Goal: Task Accomplishment & Management: Complete application form

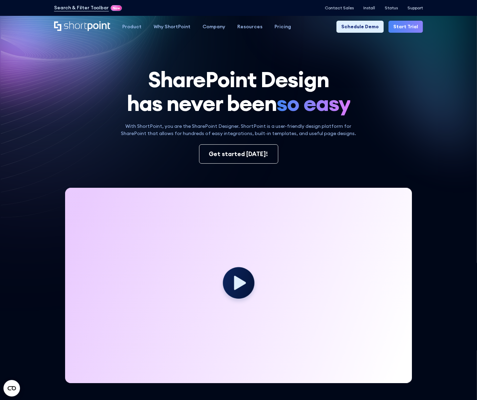
drag, startPoint x: 163, startPoint y: 112, endPoint x: 222, endPoint y: 94, distance: 61.5
click at [163, 112] on h1 "SharePoint Design has never been so easy" at bounding box center [238, 92] width 369 height 48
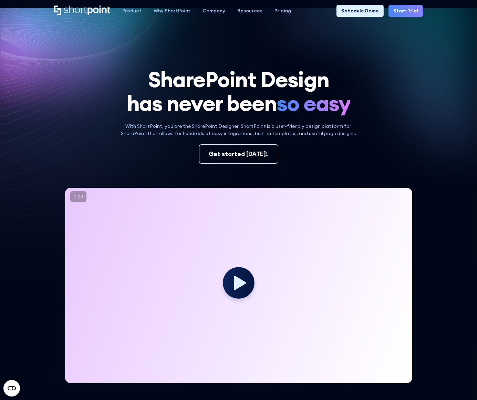
click at [401, 11] on link "Start Trial" at bounding box center [406, 11] width 34 height 12
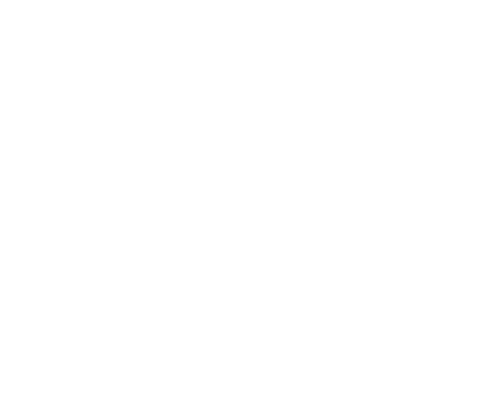
select select "+971"
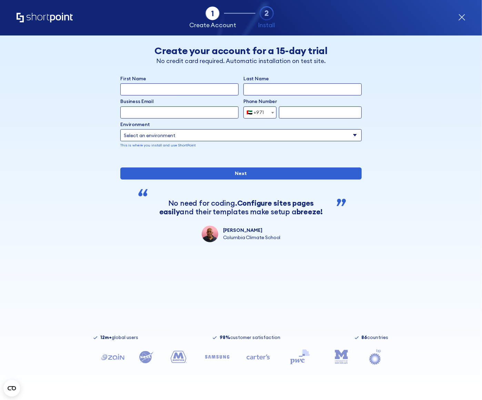
click at [184, 89] on input "First Name" at bounding box center [179, 89] width 118 height 12
type input "[PERSON_NAME]"
drag, startPoint x: 136, startPoint y: 118, endPoint x: 144, endPoint y: 116, distance: 8.4
click at [136, 118] on div "form" at bounding box center [179, 112] width 118 height 12
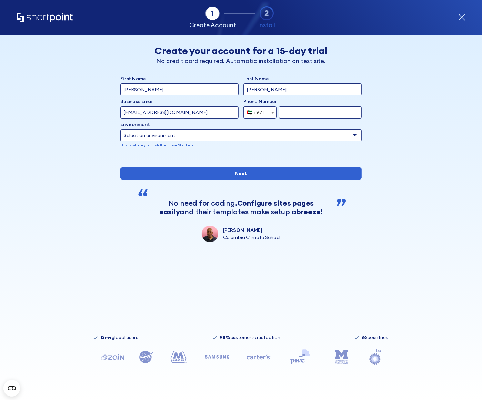
click at [138, 112] on input "[EMAIL_ADDRESS][DOMAIN_NAME]" at bounding box center [179, 112] width 118 height 12
click at [143, 113] on input "[EMAIL_ADDRESS][DOMAIN_NAME]" at bounding box center [179, 112] width 118 height 12
drag, startPoint x: 143, startPoint y: 113, endPoint x: 156, endPoint y: 118, distance: 14.2
click at [144, 113] on input "[EMAIL_ADDRESS][DOMAIN_NAME]" at bounding box center [179, 112] width 118 height 12
type input "[EMAIL_ADDRESS][DOMAIN_NAME]"
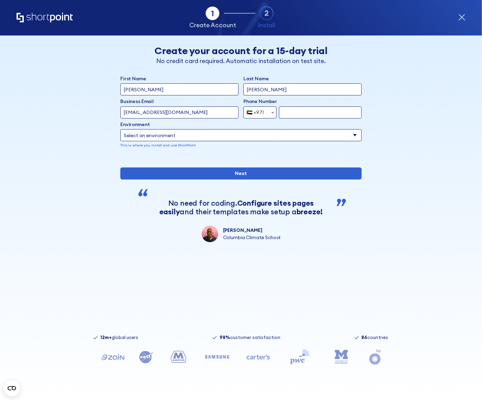
click at [100, 124] on div "Back Back Create your account for a 15-day trial No credit card required. Autom…" at bounding box center [240, 138] width 369 height 207
click at [147, 110] on input "[EMAIL_ADDRESS][DOMAIN_NAME]" at bounding box center [179, 112] width 118 height 12
click at [146, 111] on input "[EMAIL_ADDRESS][DOMAIN_NAME]" at bounding box center [179, 112] width 118 height 12
click at [141, 114] on input "[EMAIL_ADDRESS][DOMAIN_NAME]" at bounding box center [179, 112] width 118 height 12
click at [143, 112] on input "[EMAIL_ADDRESS][DOMAIN_NAME]" at bounding box center [179, 112] width 118 height 12
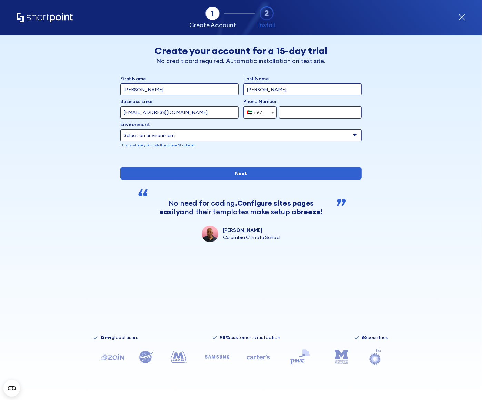
click at [143, 112] on input "[EMAIL_ADDRESS][DOMAIN_NAME]" at bounding box center [179, 112] width 118 height 12
click at [142, 112] on input "[EMAIL_ADDRESS][DOMAIN_NAME]" at bounding box center [179, 112] width 118 height 12
drag, startPoint x: 344, startPoint y: 113, endPoint x: 341, endPoint y: 118, distance: 5.4
click at [343, 113] on input "form" at bounding box center [320, 112] width 83 height 12
type input "501402911"
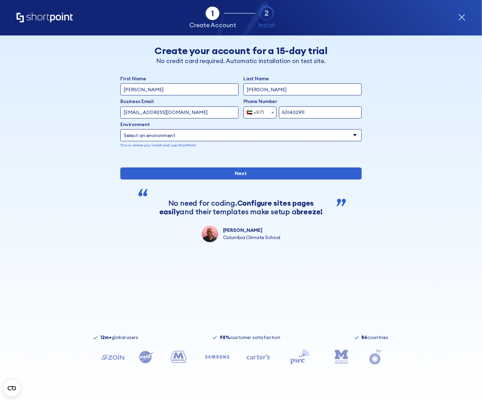
click at [198, 134] on select "Select an environment Microsoft 365 SharePoint Online SharePoint 2019 (On-Premi…" at bounding box center [240, 135] width 241 height 12
select select "SharePoint Online"
click at [144, 113] on input "[EMAIL_ADDRESS][DOMAIN_NAME]" at bounding box center [179, 112] width 118 height 12
click at [131, 113] on input "[EMAIL_ADDRESS][DOMAIN_NAME]" at bounding box center [179, 112] width 118 height 12
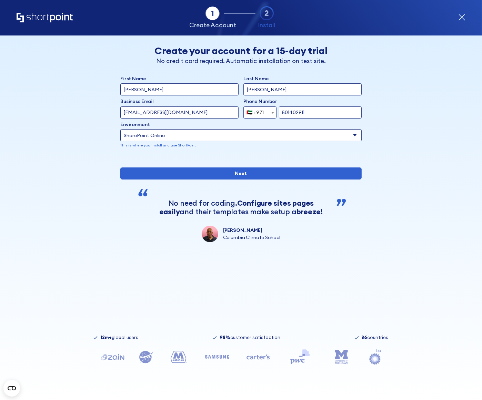
drag, startPoint x: 123, startPoint y: 113, endPoint x: 141, endPoint y: 112, distance: 17.6
click at [140, 113] on input "[EMAIL_ADDRESS][DOMAIN_NAME]" at bounding box center [179, 112] width 118 height 12
drag, startPoint x: 142, startPoint y: 112, endPoint x: 134, endPoint y: 113, distance: 7.3
click at [141, 113] on input "[EMAIL_ADDRESS][DOMAIN_NAME]" at bounding box center [179, 112] width 118 height 12
drag, startPoint x: 129, startPoint y: 112, endPoint x: 135, endPoint y: 112, distance: 6.2
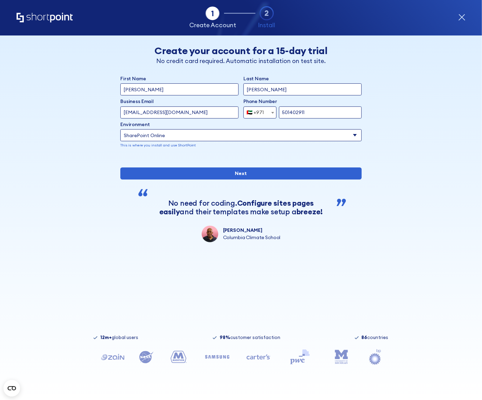
click at [135, 112] on input "[EMAIL_ADDRESS][DOMAIN_NAME]" at bounding box center [179, 112] width 118 height 12
drag, startPoint x: 137, startPoint y: 112, endPoint x: 149, endPoint y: 111, distance: 12.1
click at [149, 111] on input "[EMAIL_ADDRESS][DOMAIN_NAME]" at bounding box center [179, 112] width 118 height 12
click at [104, 115] on div "Back Back Create your account for a 15-day trial No credit card required. Autom…" at bounding box center [240, 138] width 369 height 207
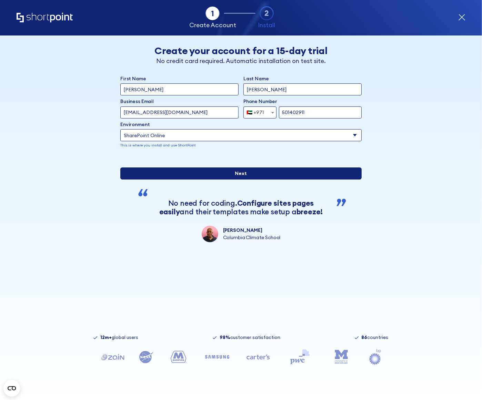
click at [194, 179] on input "Next" at bounding box center [240, 173] width 241 height 12
